Goal: Communication & Community: Answer question/provide support

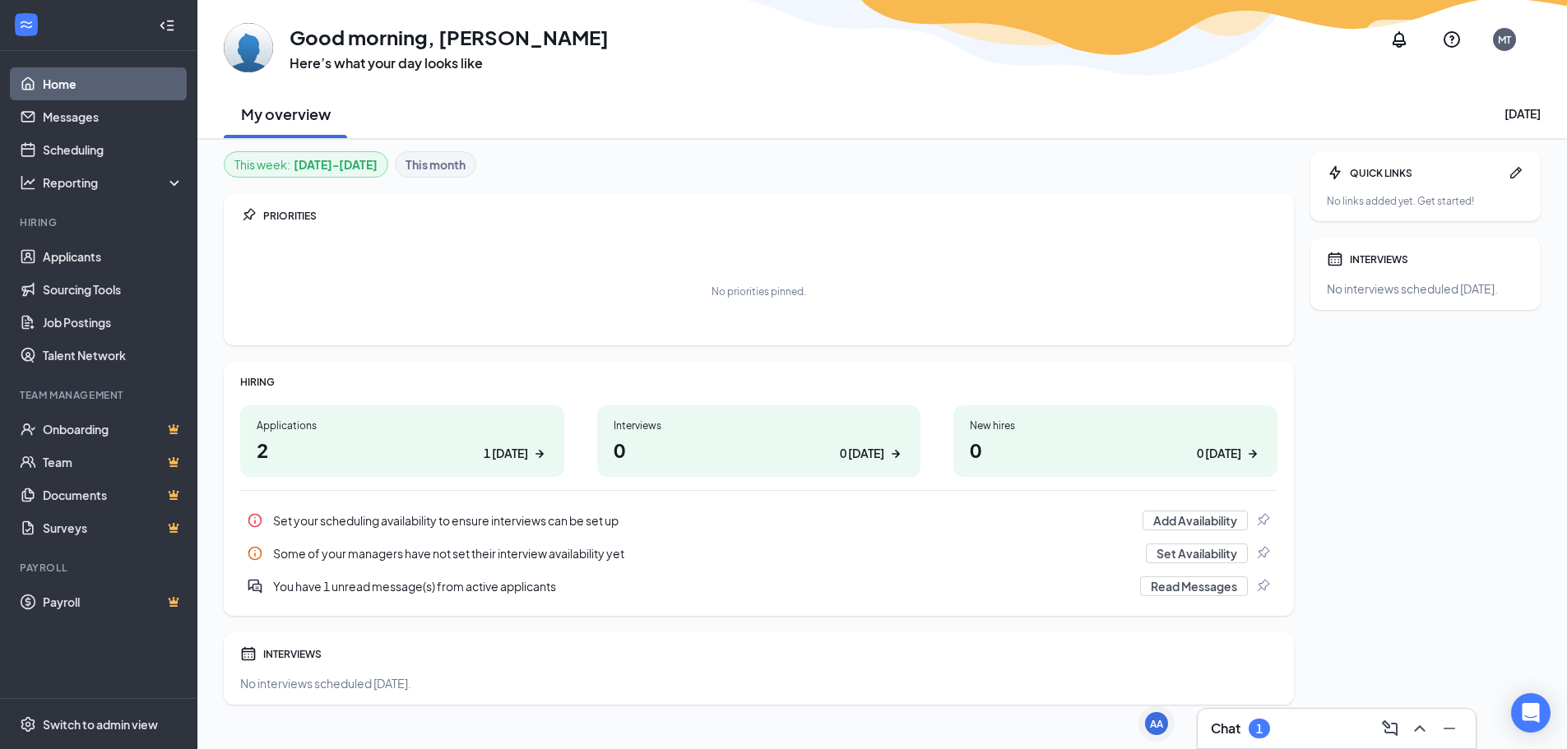
click at [1336, 717] on div "Chat 1" at bounding box center [1337, 729] width 252 height 26
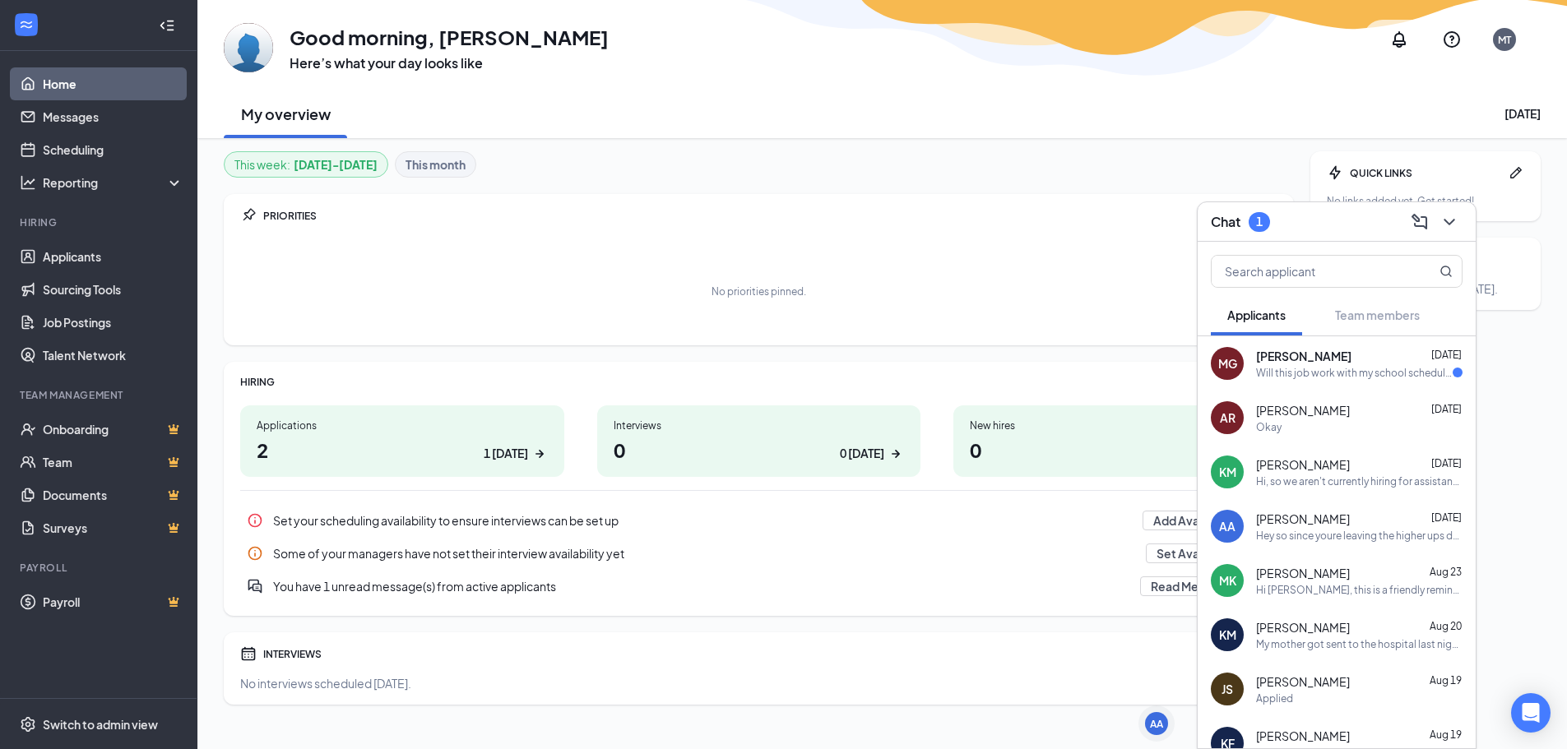
click at [1296, 360] on span "[PERSON_NAME]" at bounding box center [1303, 356] width 95 height 16
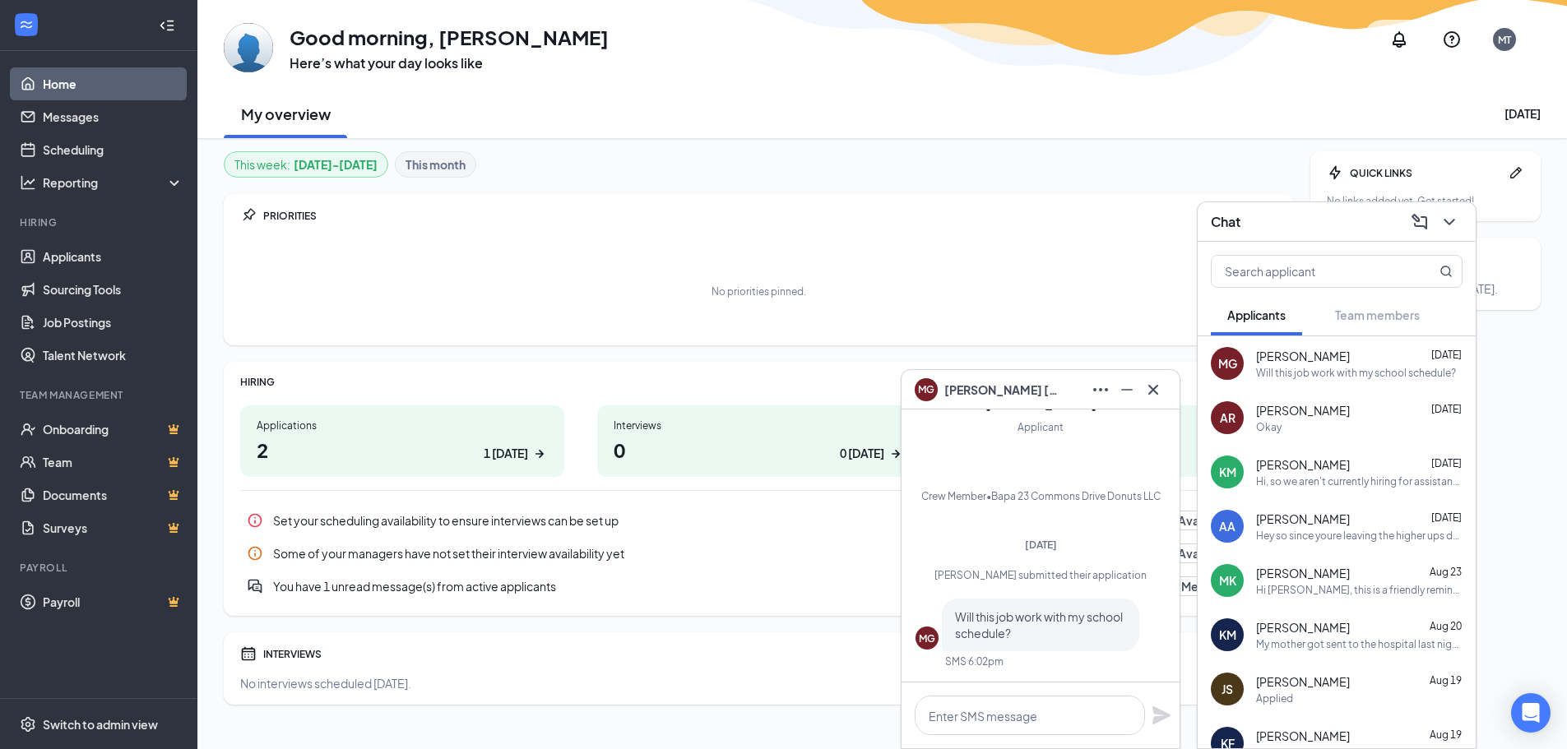
click at [619, 641] on div "INTERVIEWS No interviews scheduled [DATE]." at bounding box center [759, 669] width 1070 height 72
click at [1449, 222] on icon "ChevronDown" at bounding box center [1449, 222] width 11 height 7
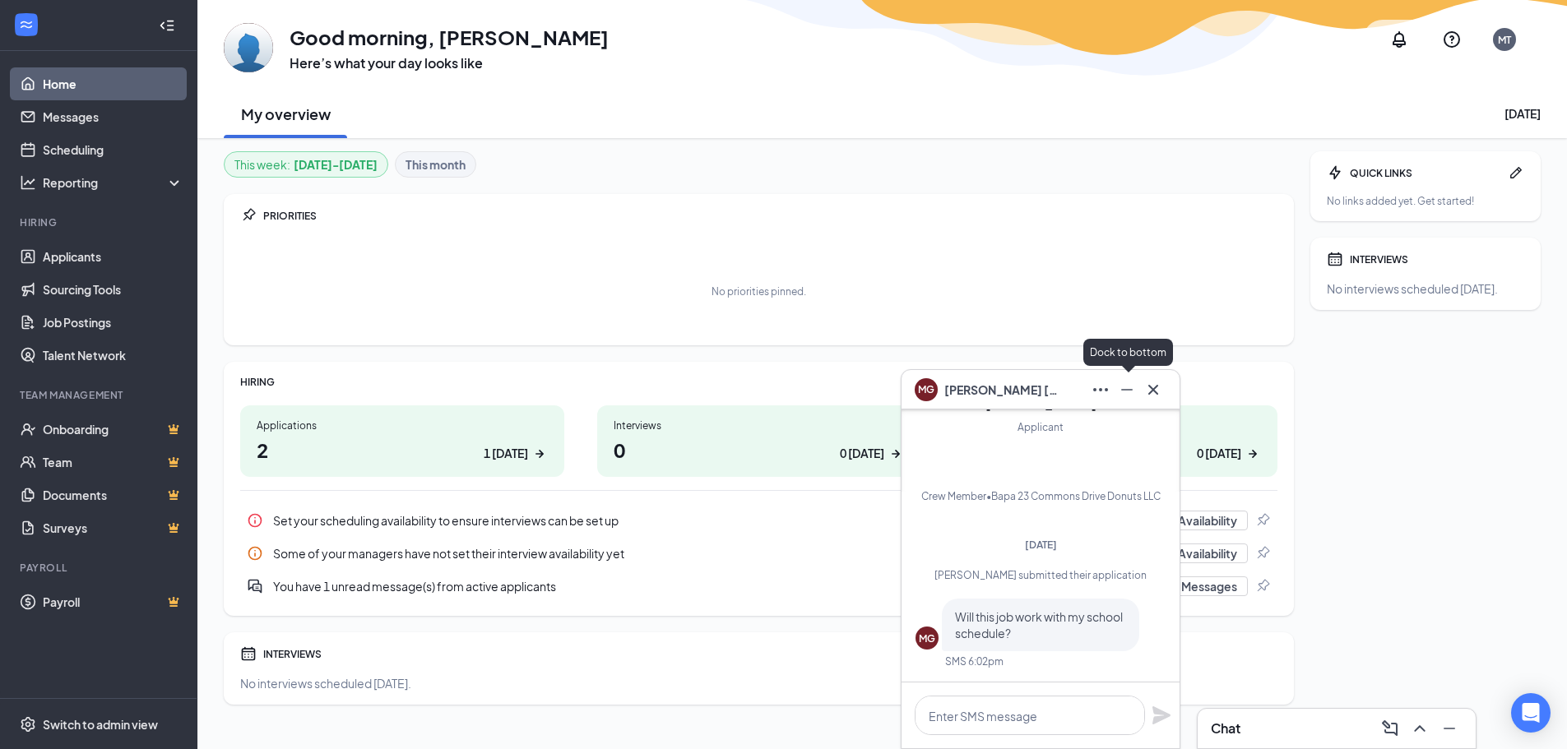
click at [1120, 392] on icon "Minimize" at bounding box center [1127, 390] width 20 height 20
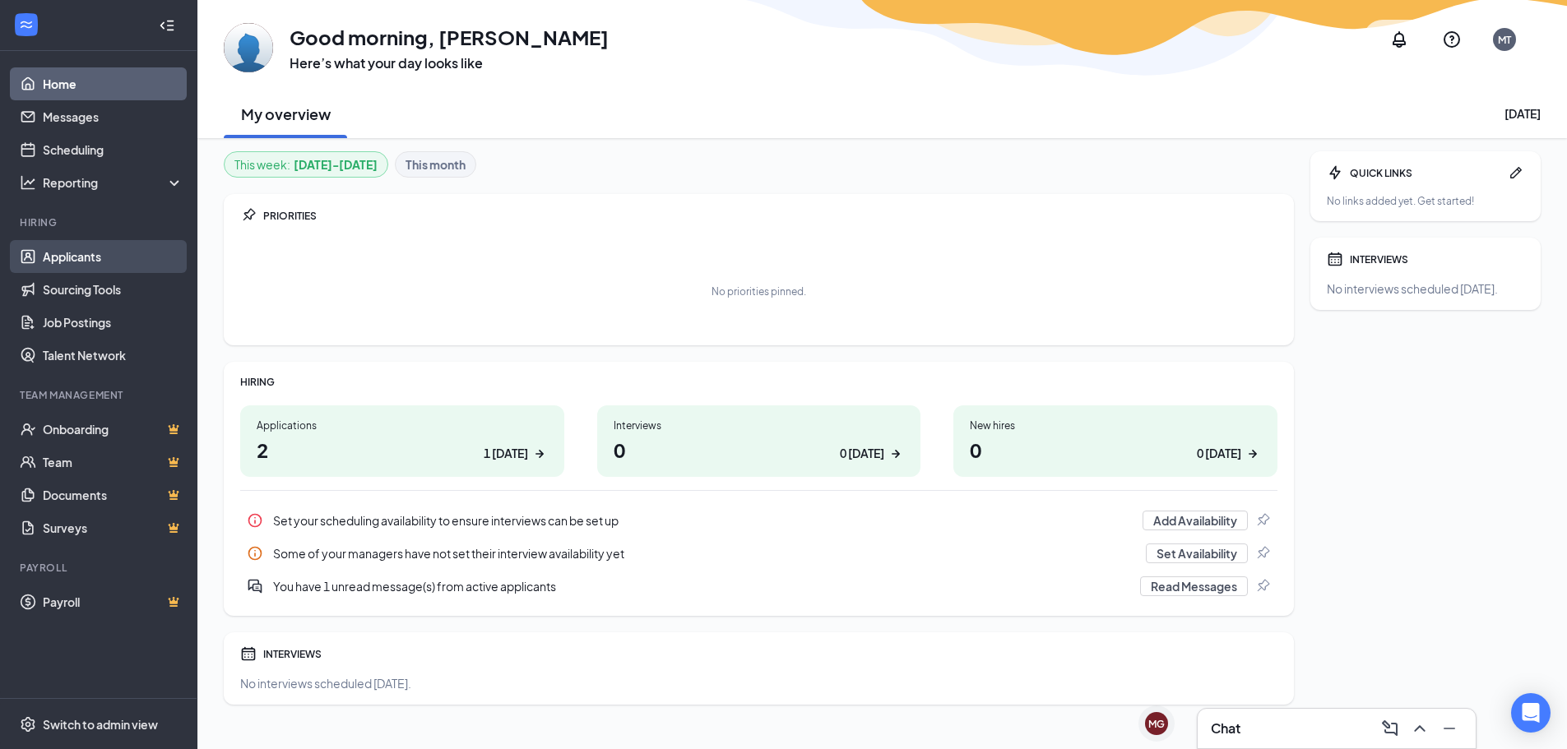
click at [78, 255] on link "Applicants" at bounding box center [113, 256] width 141 height 33
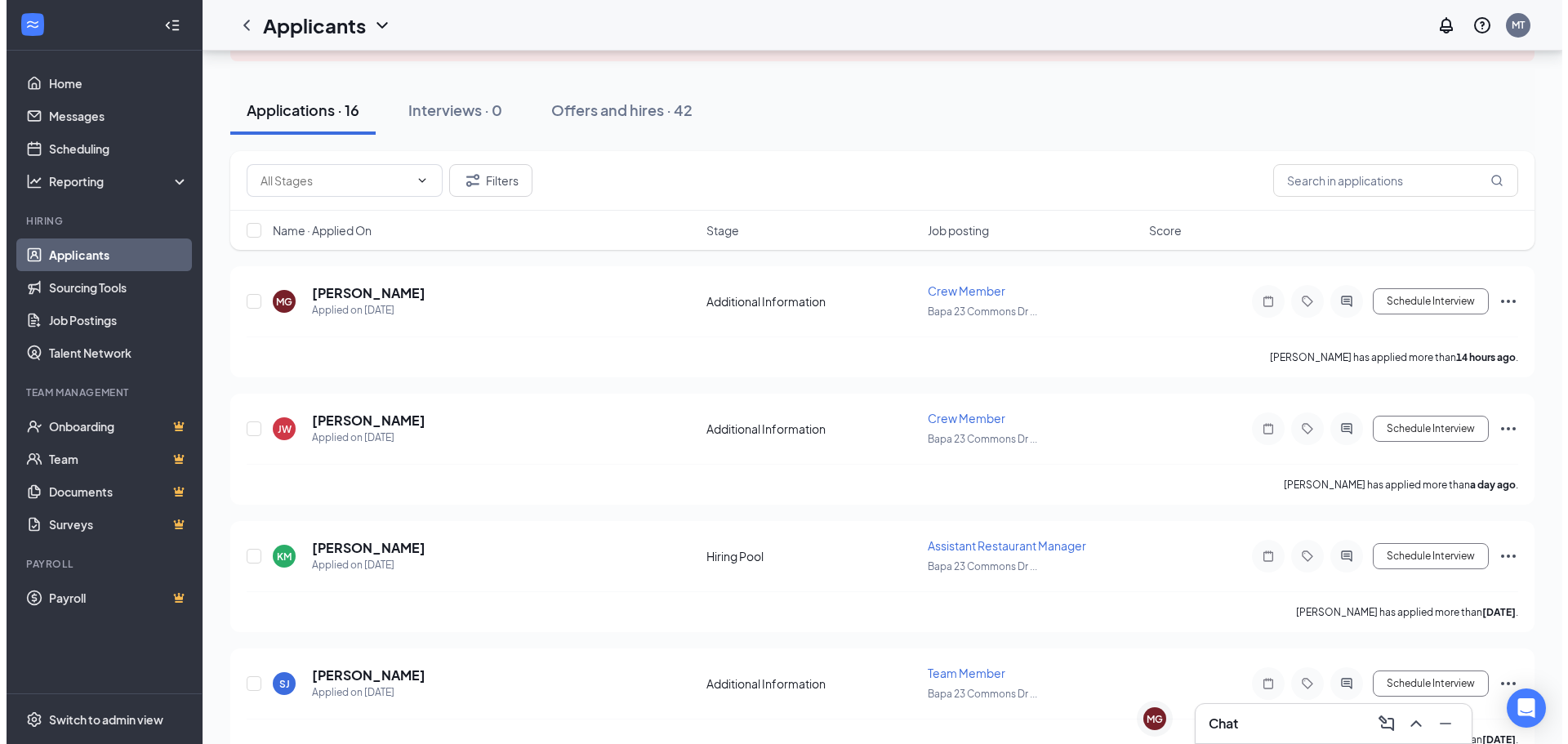
scroll to position [164, 0]
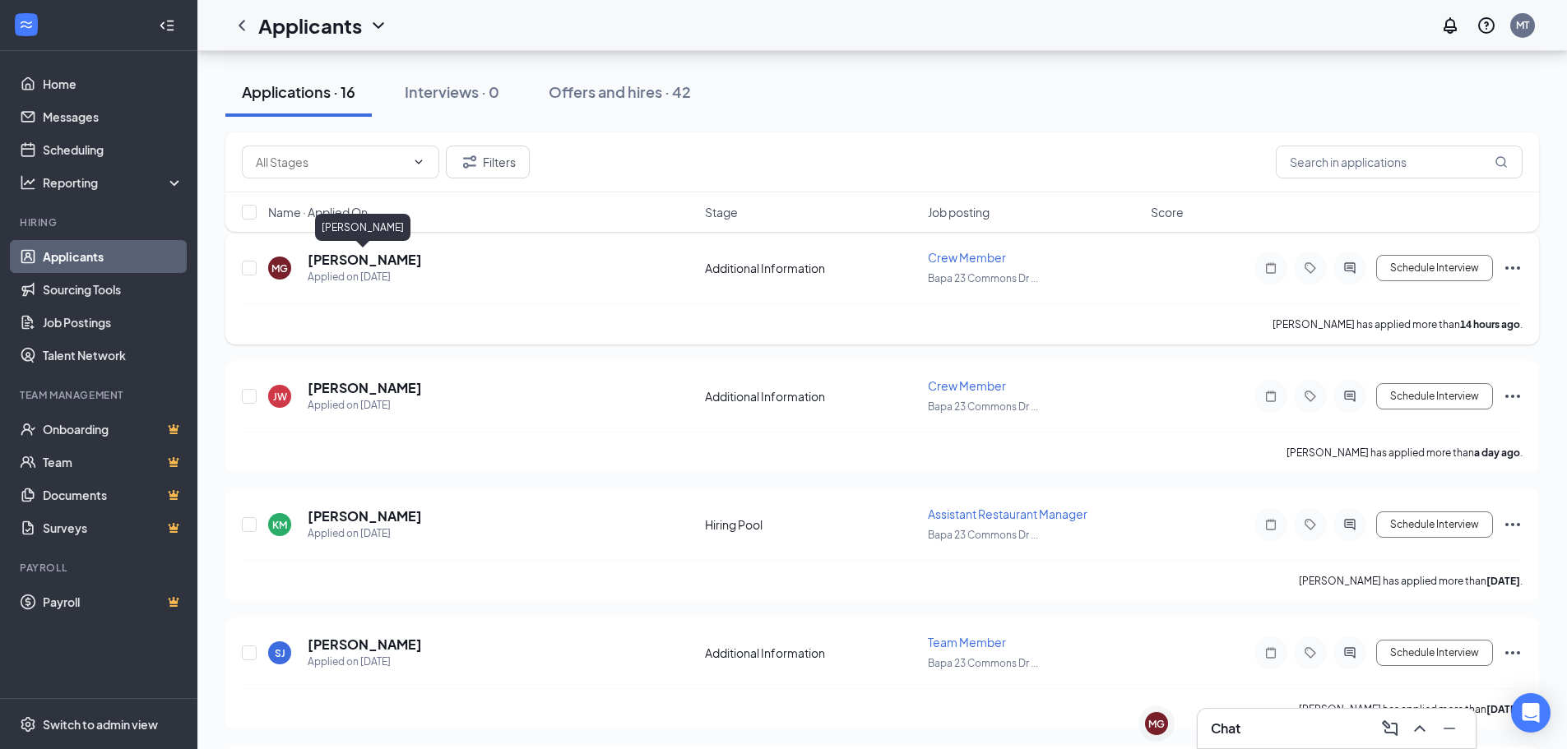
click at [369, 260] on h5 "[PERSON_NAME]" at bounding box center [365, 260] width 114 height 18
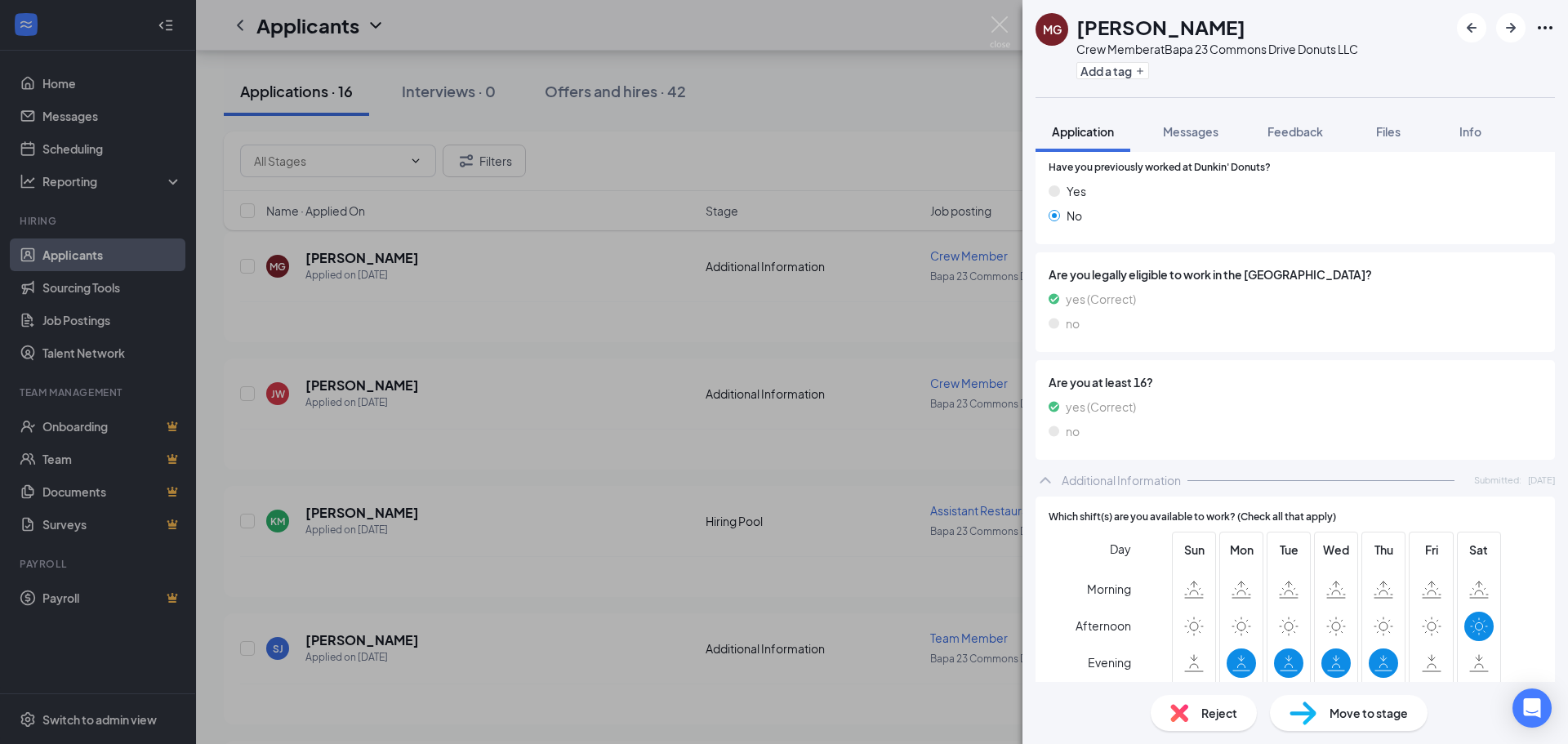
scroll to position [273, 0]
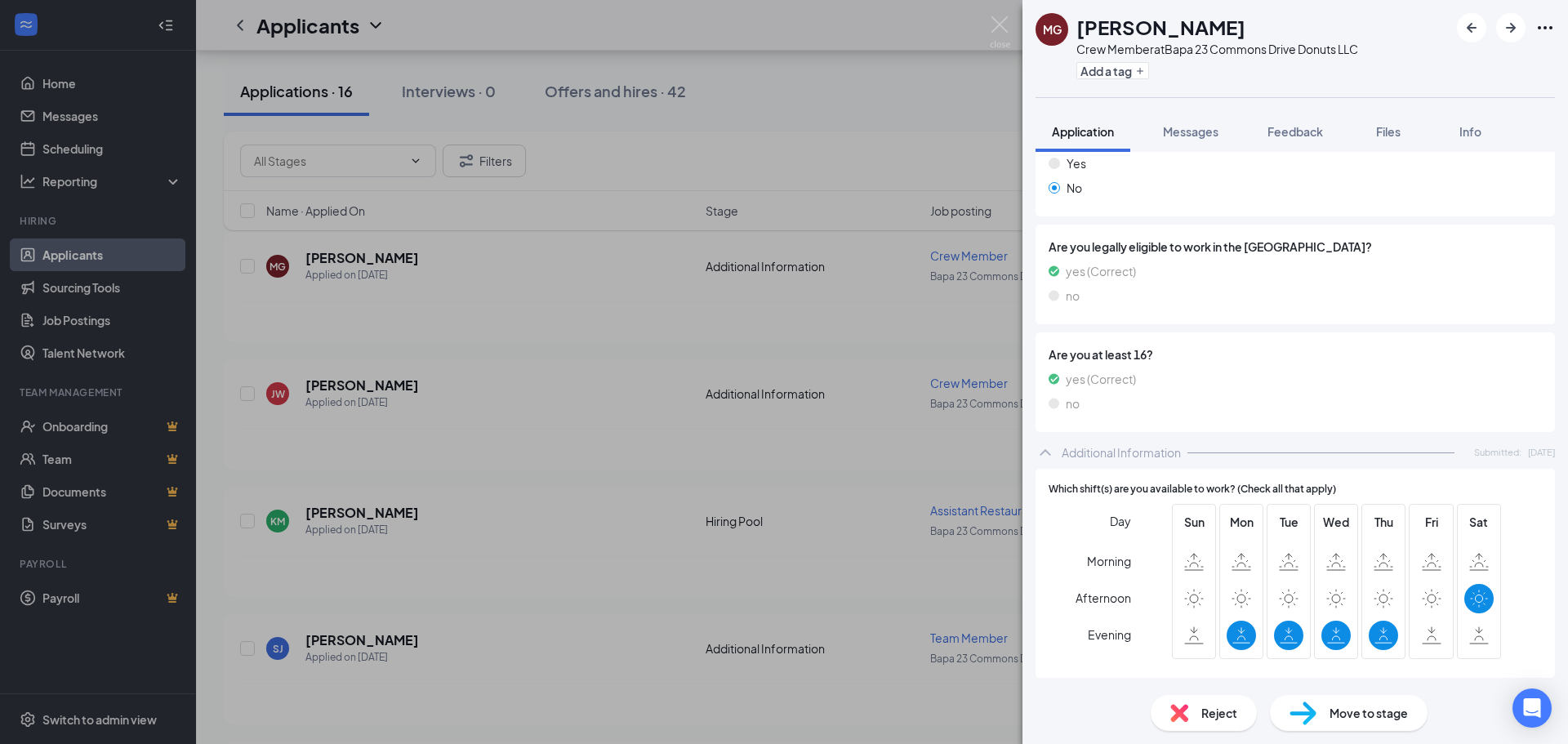
click at [628, 468] on div "MG [PERSON_NAME] Crew Member at Bapa 23 Commons Drive Donuts LLC Add a tag Appl…" at bounding box center [784, 372] width 1568 height 744
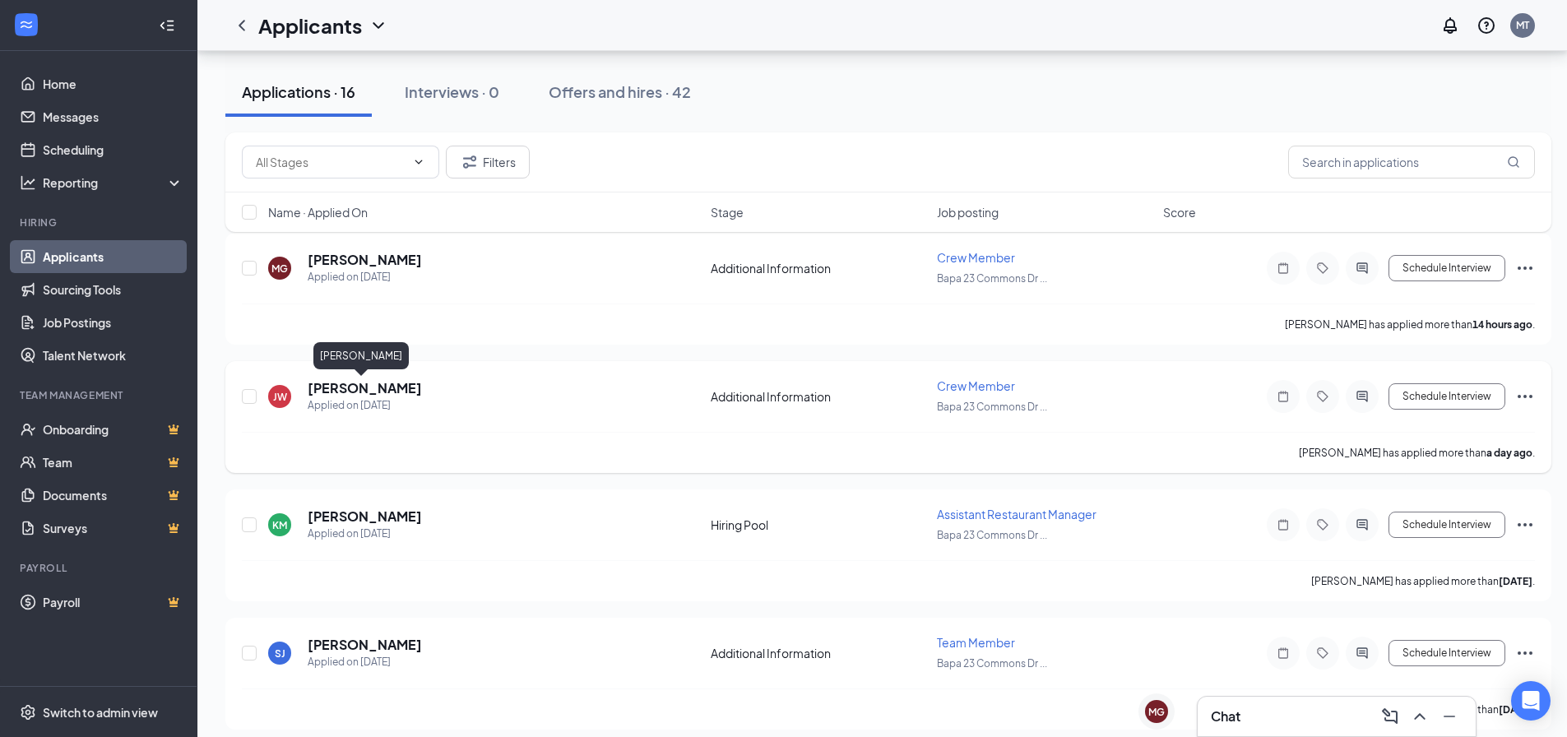
click at [360, 392] on h5 "[PERSON_NAME]" at bounding box center [365, 388] width 114 height 18
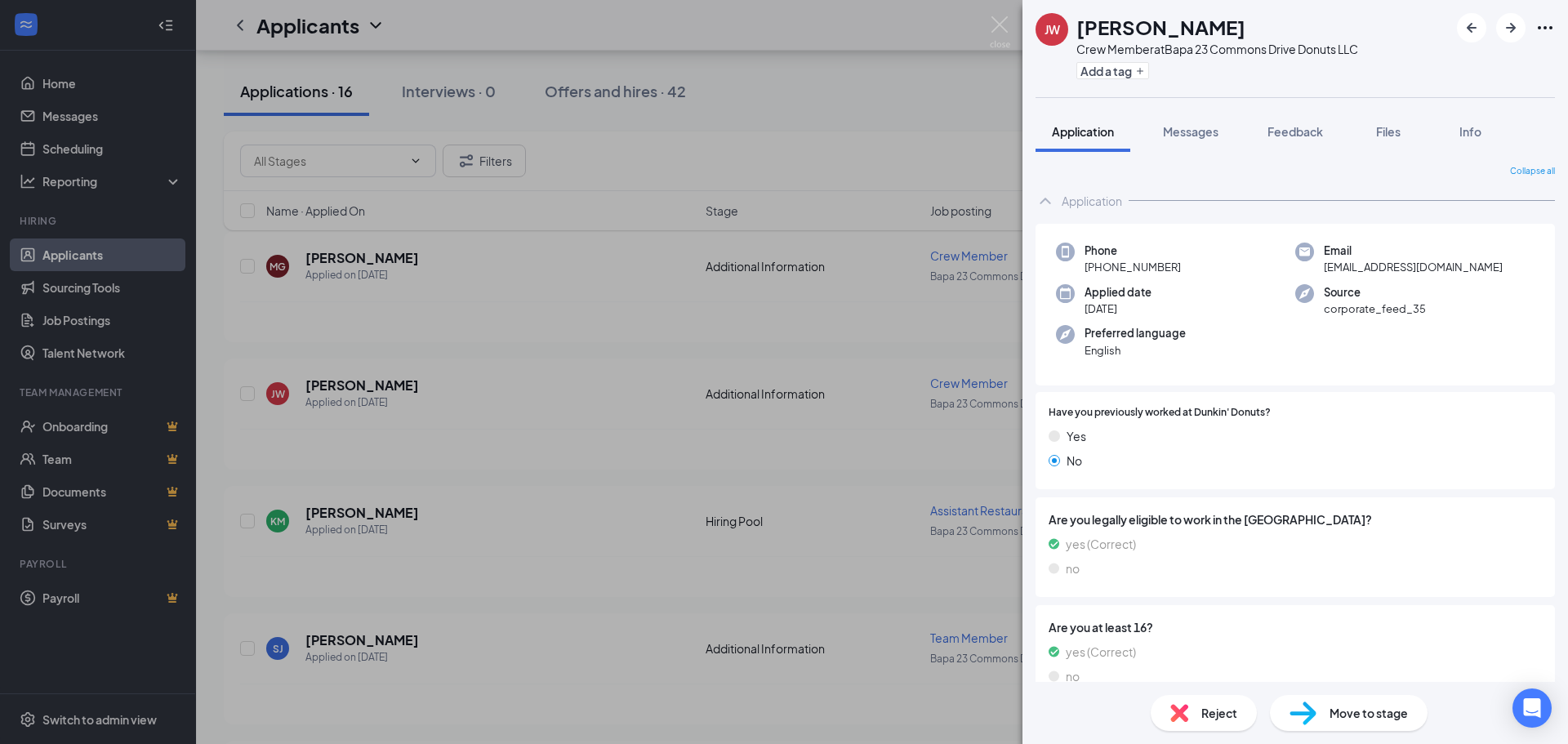
click at [890, 339] on div "[PERSON_NAME] Crew Member at Bapa 23 Commons Drive Donuts LLC Add a tag Applica…" at bounding box center [784, 372] width 1568 height 744
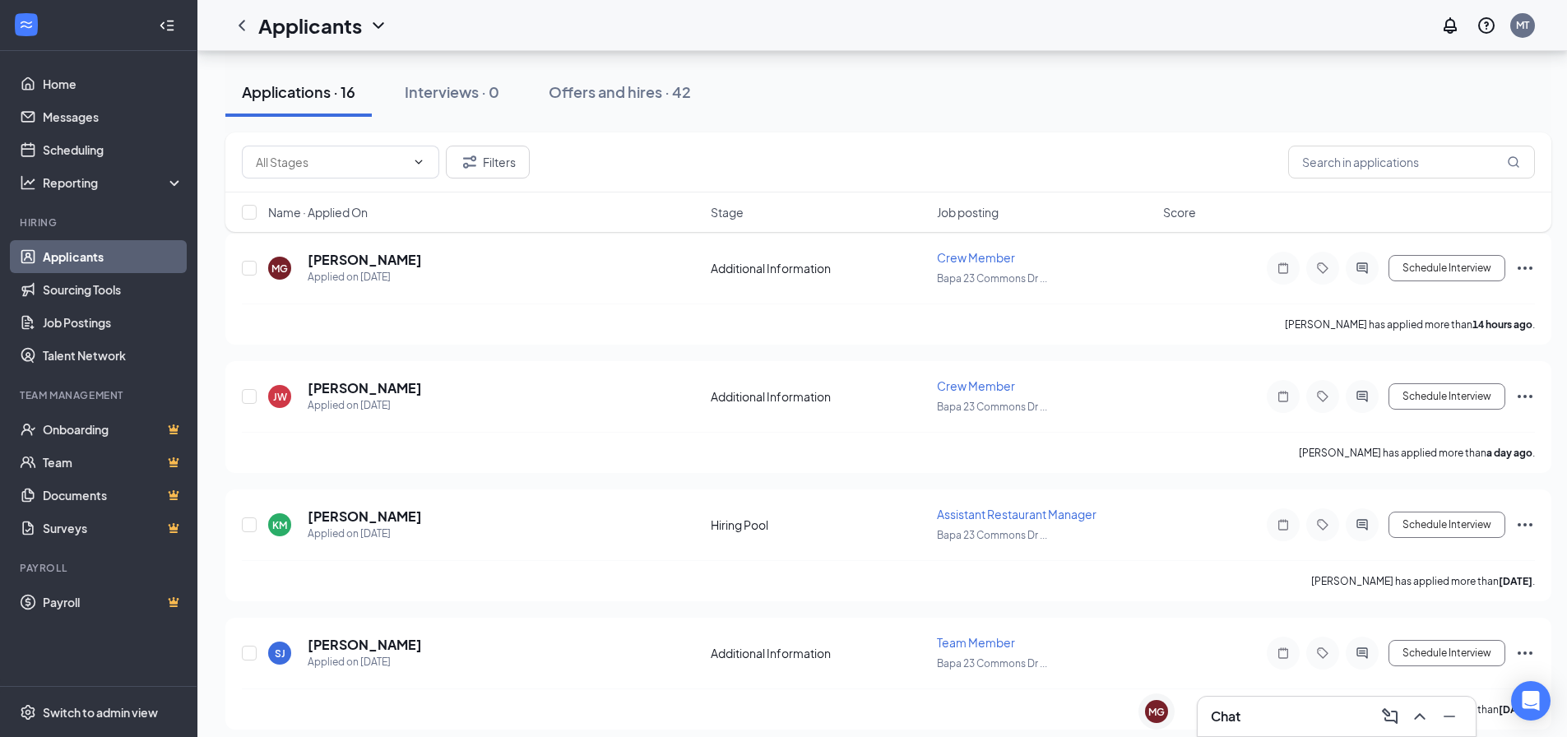
click at [1306, 727] on div "Chat" at bounding box center [1337, 716] width 252 height 26
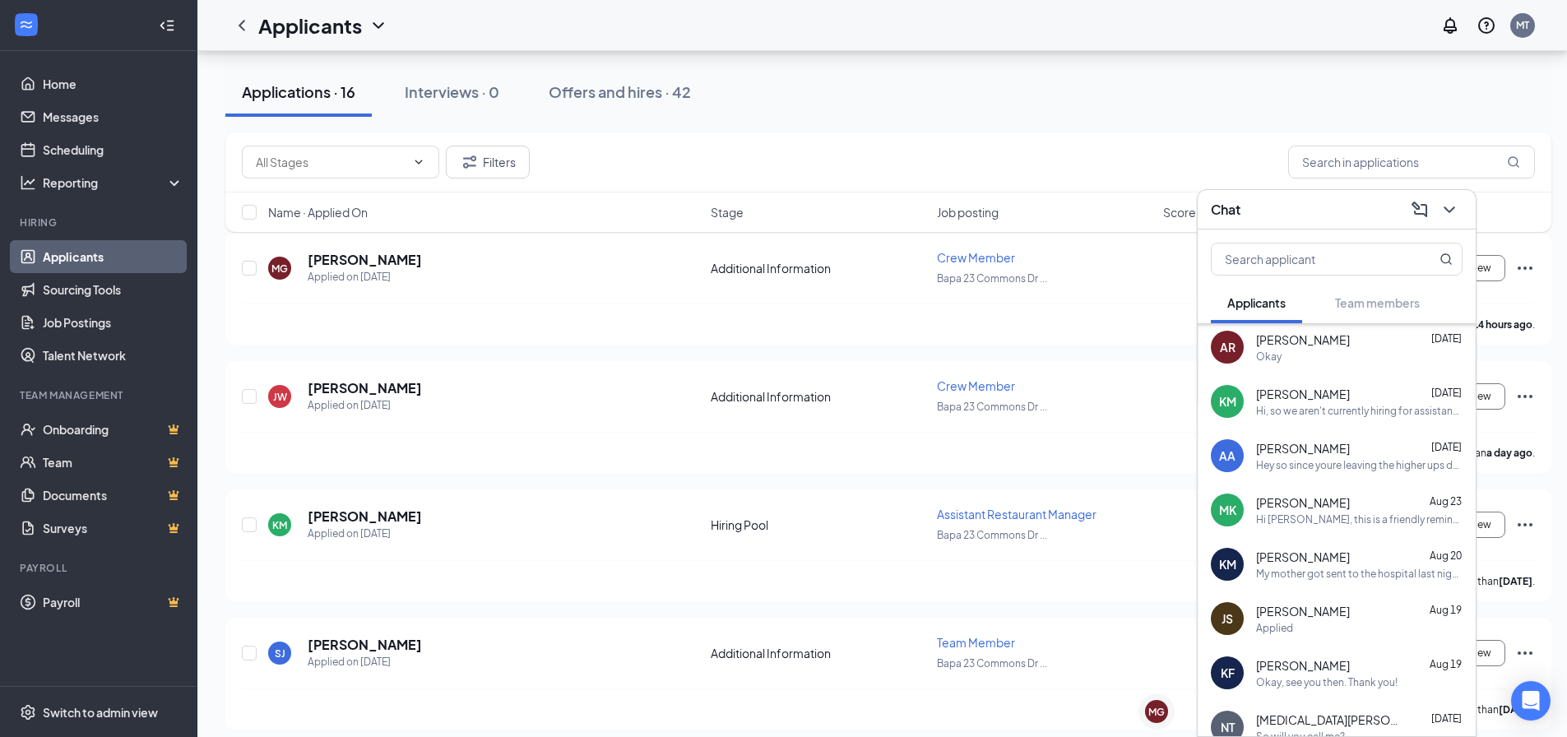
scroll to position [82, 0]
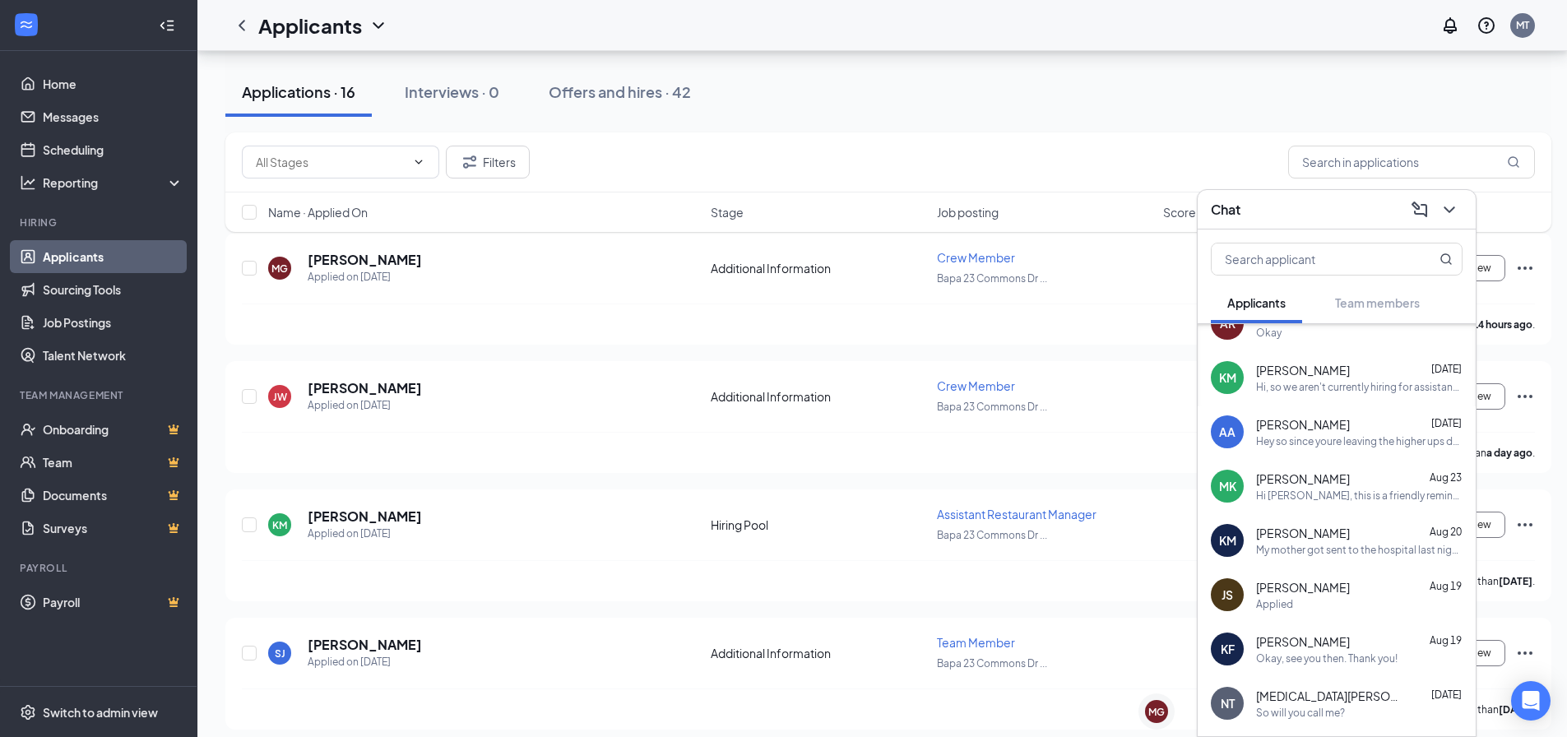
click at [1276, 648] on span "[PERSON_NAME]" at bounding box center [1303, 641] width 94 height 16
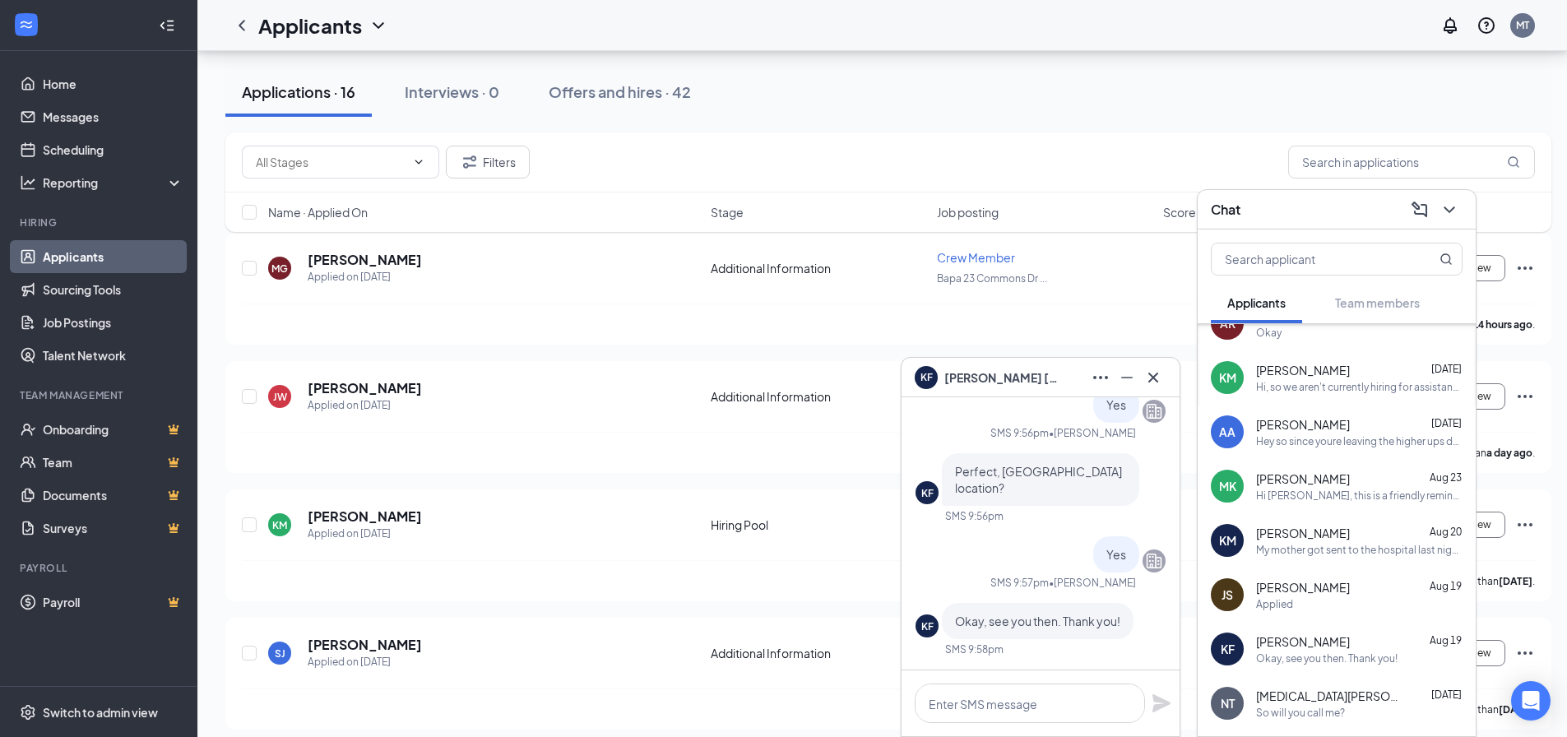
click at [950, 724] on div at bounding box center [1041, 703] width 278 height 66
click at [1010, 706] on textarea at bounding box center [1030, 703] width 230 height 39
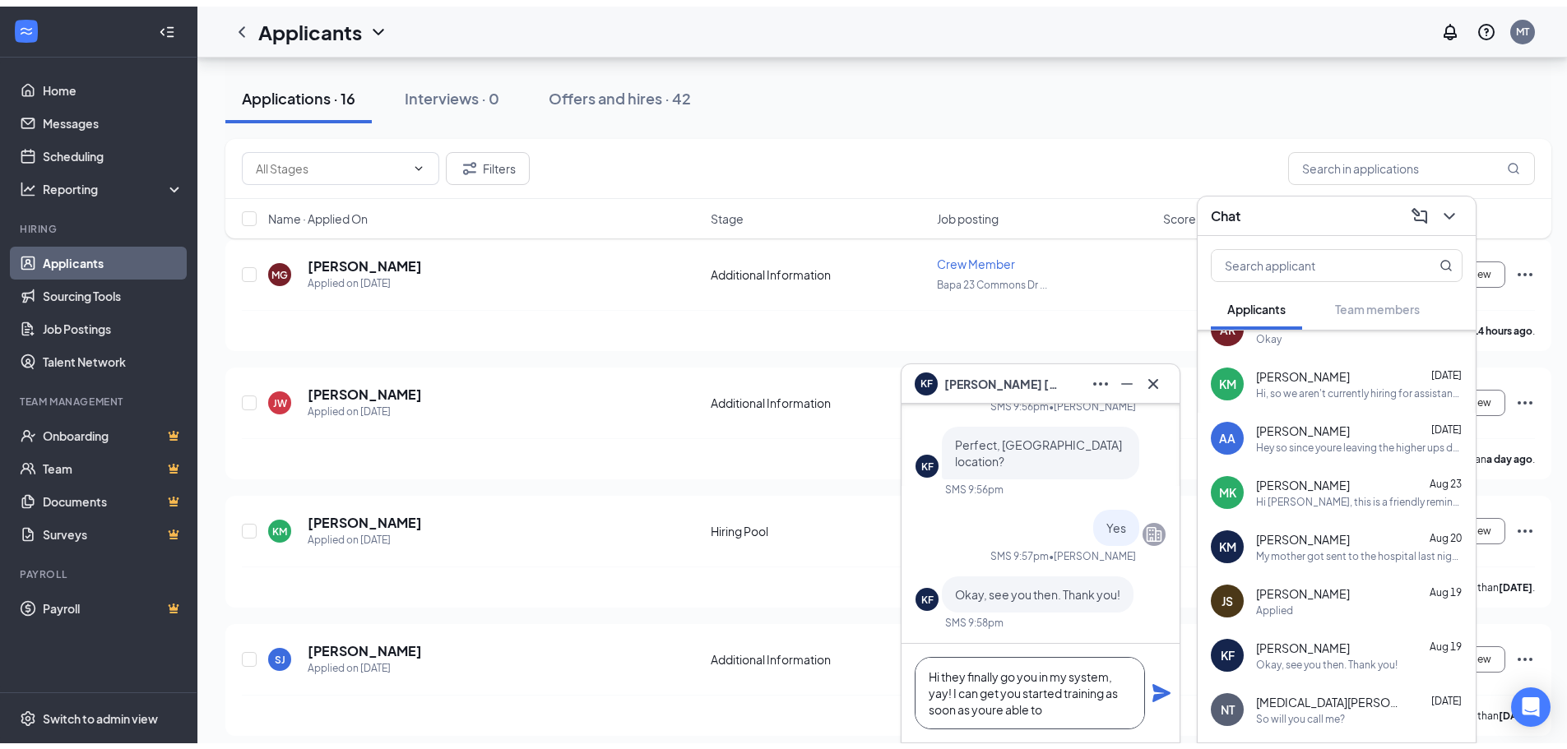
scroll to position [0, 0]
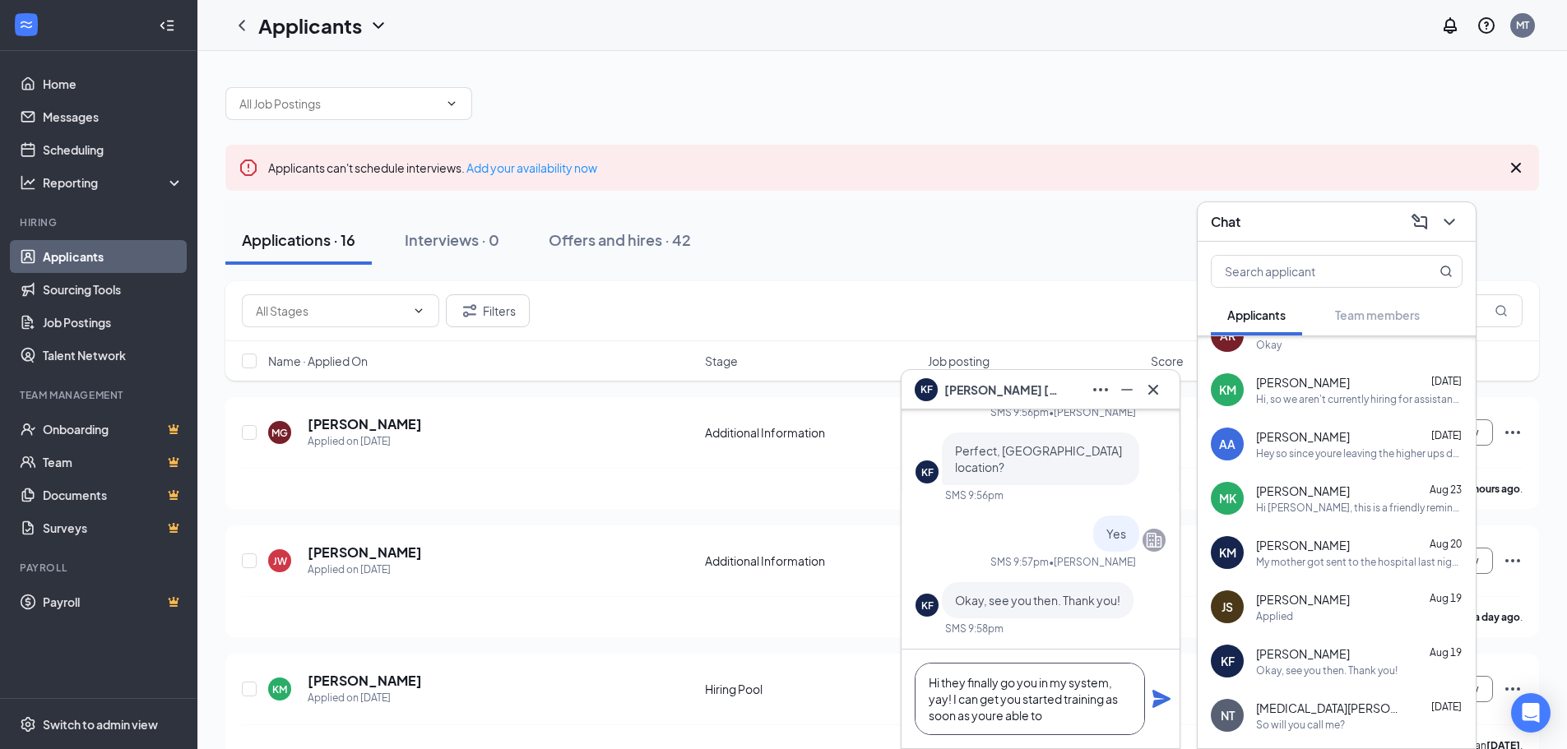
click at [992, 720] on textarea "Hi they finally go you in my system, yay! I can get you started training as soo…" at bounding box center [1030, 699] width 230 height 72
click at [1051, 724] on textarea "Hi they finally go you in my system, yay! I can get you started training as soo…" at bounding box center [1030, 699] width 230 height 72
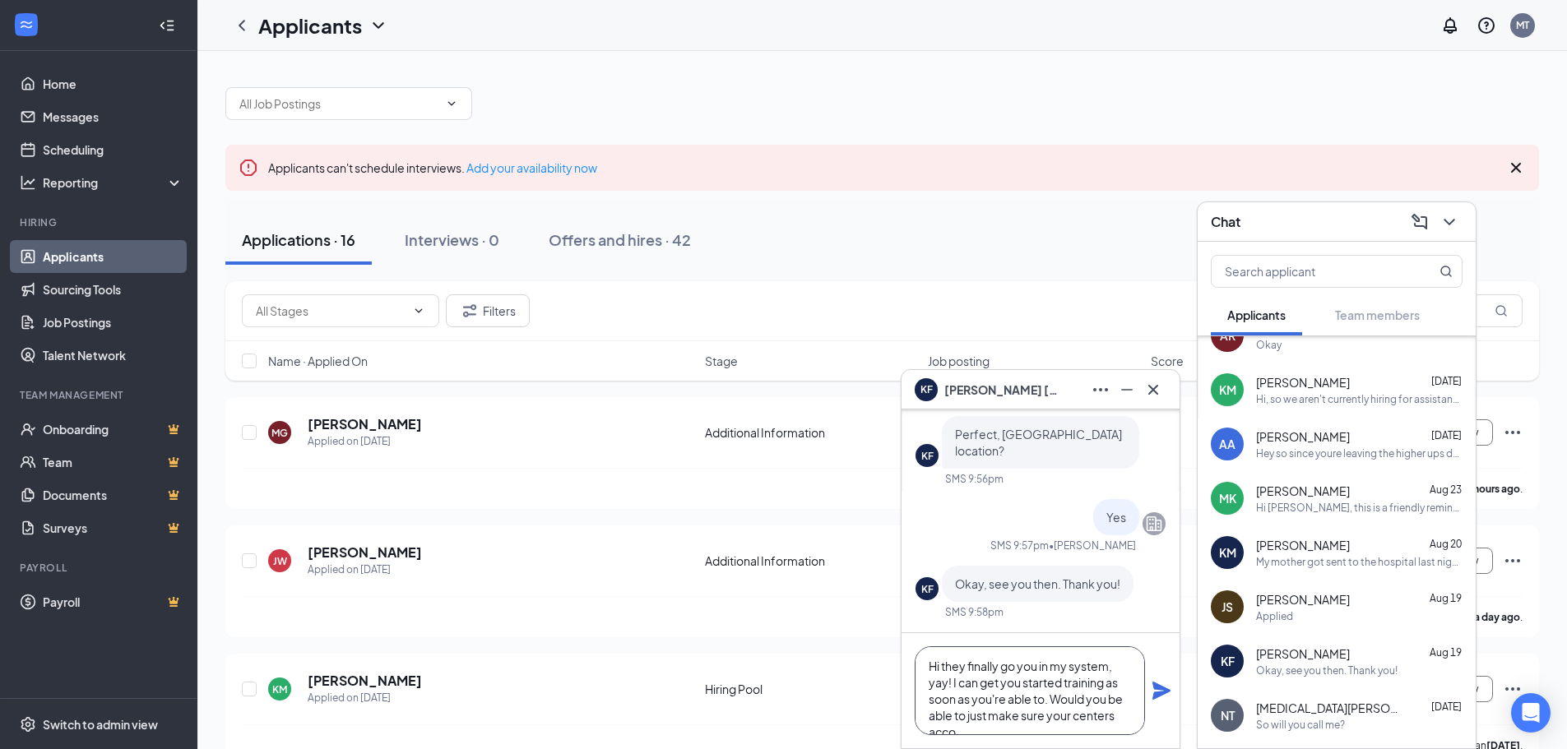
scroll to position [17, 0]
paste textarea "[URL][DOMAIN_NAME]"
type textarea "Hi they finally go you in my system, yay! I can get you started training as soo…"
click at [1160, 696] on icon "Plane" at bounding box center [1162, 691] width 18 height 18
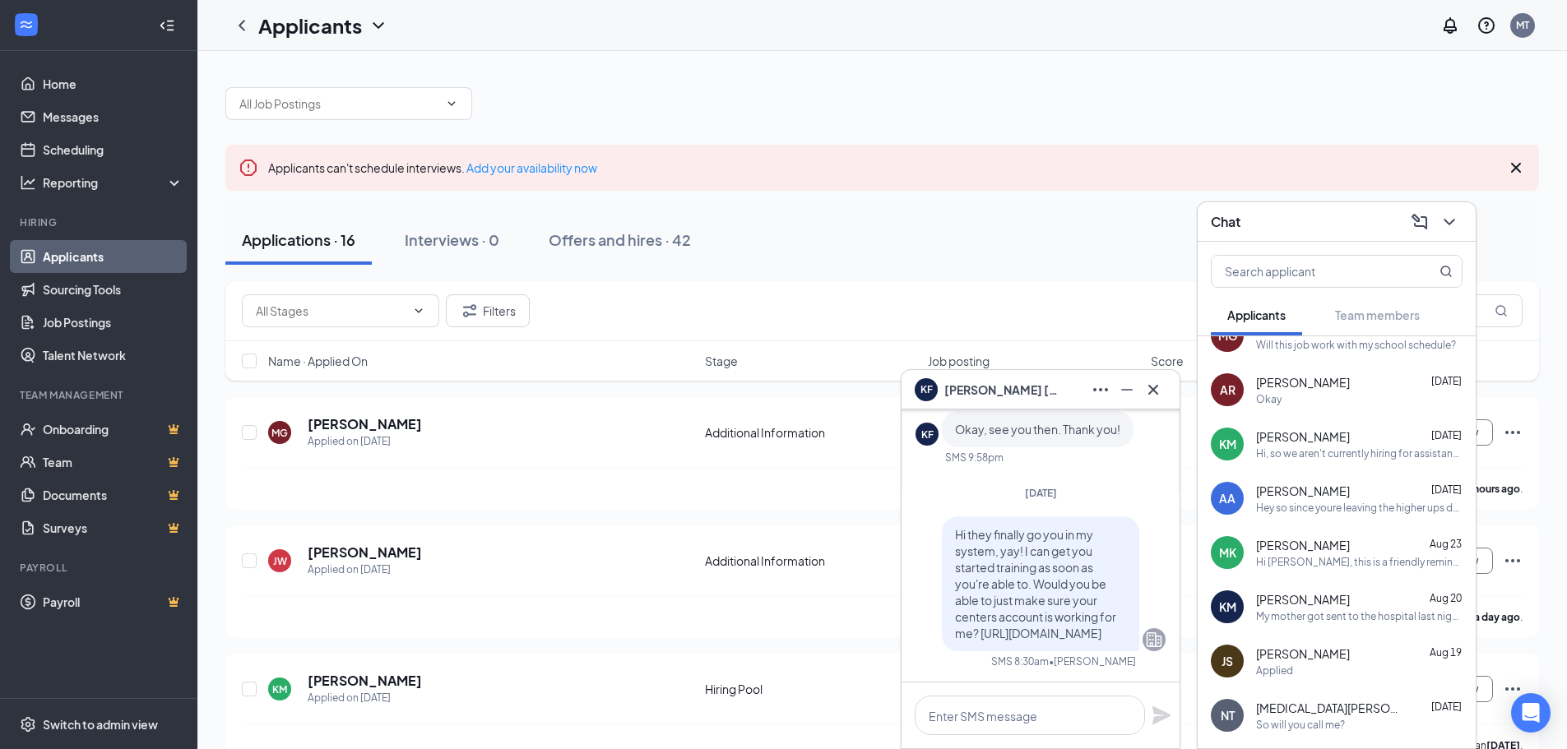
scroll to position [0, 0]
